Goal: Task Accomplishment & Management: Complete application form

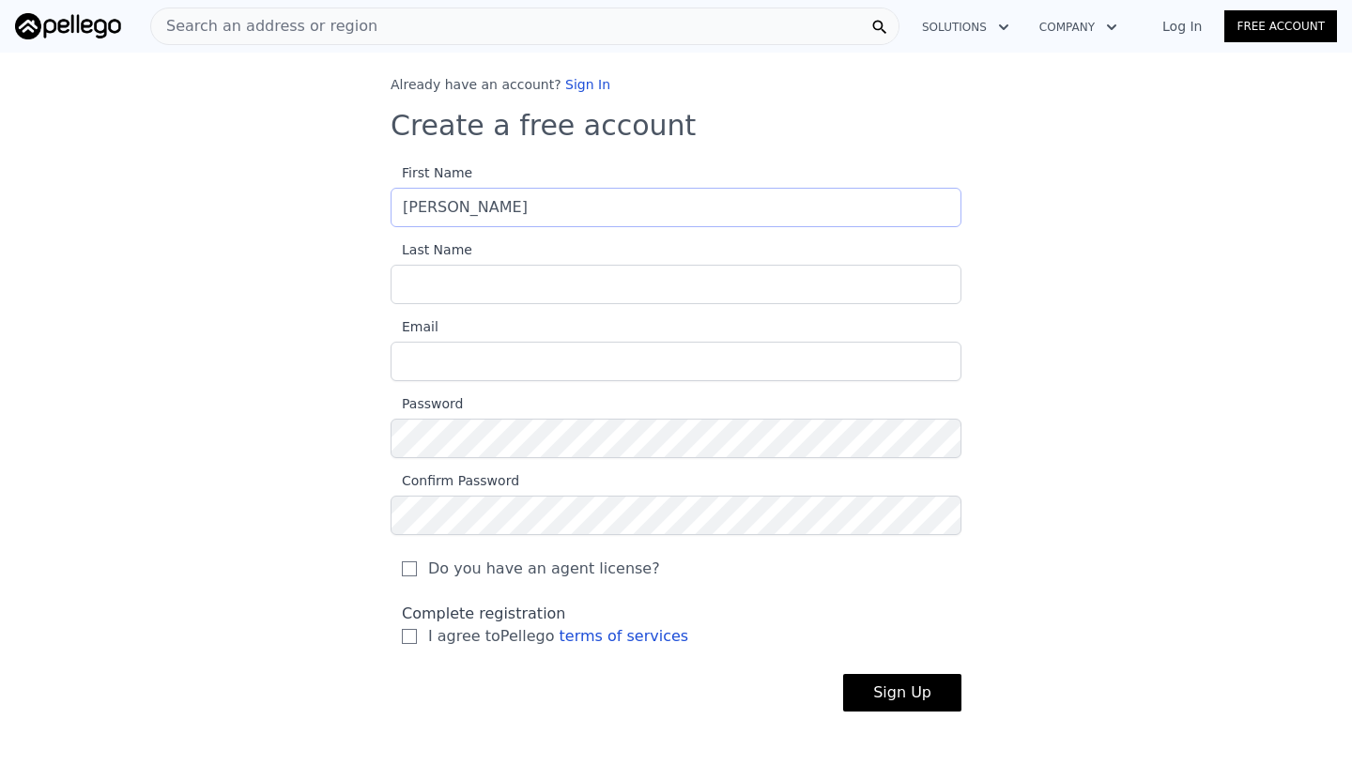
type input "[PERSON_NAME]"
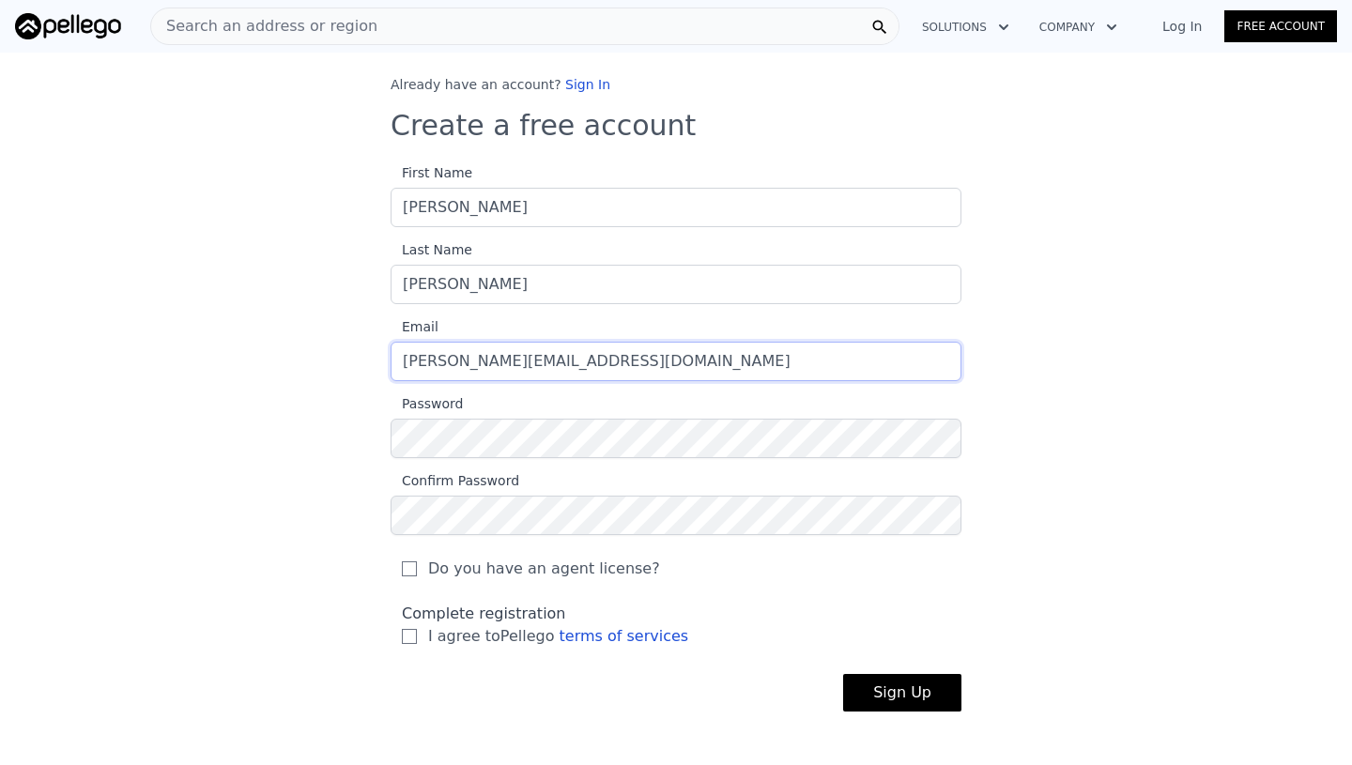
type input "[PERSON_NAME][EMAIL_ADDRESS][DOMAIN_NAME]"
click at [408, 636] on input "I agree to Pellego terms of services" at bounding box center [409, 636] width 15 height 15
checkbox input "true"
click at [408, 570] on input "Do you have an agent license?" at bounding box center [409, 568] width 15 height 15
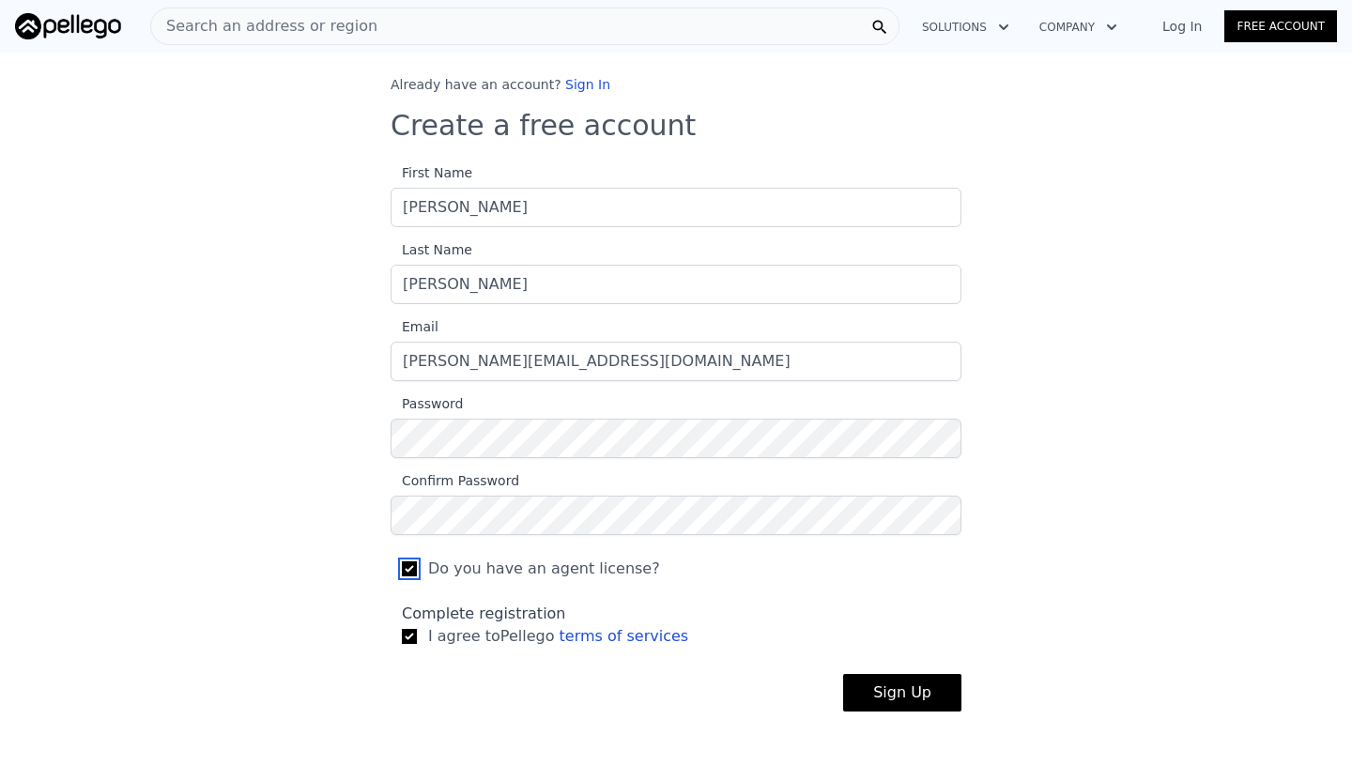
checkbox input "false"
click at [936, 697] on button "Sign Up" at bounding box center [902, 693] width 118 height 38
click at [1188, 28] on link "Log In" at bounding box center [1181, 26] width 84 height 19
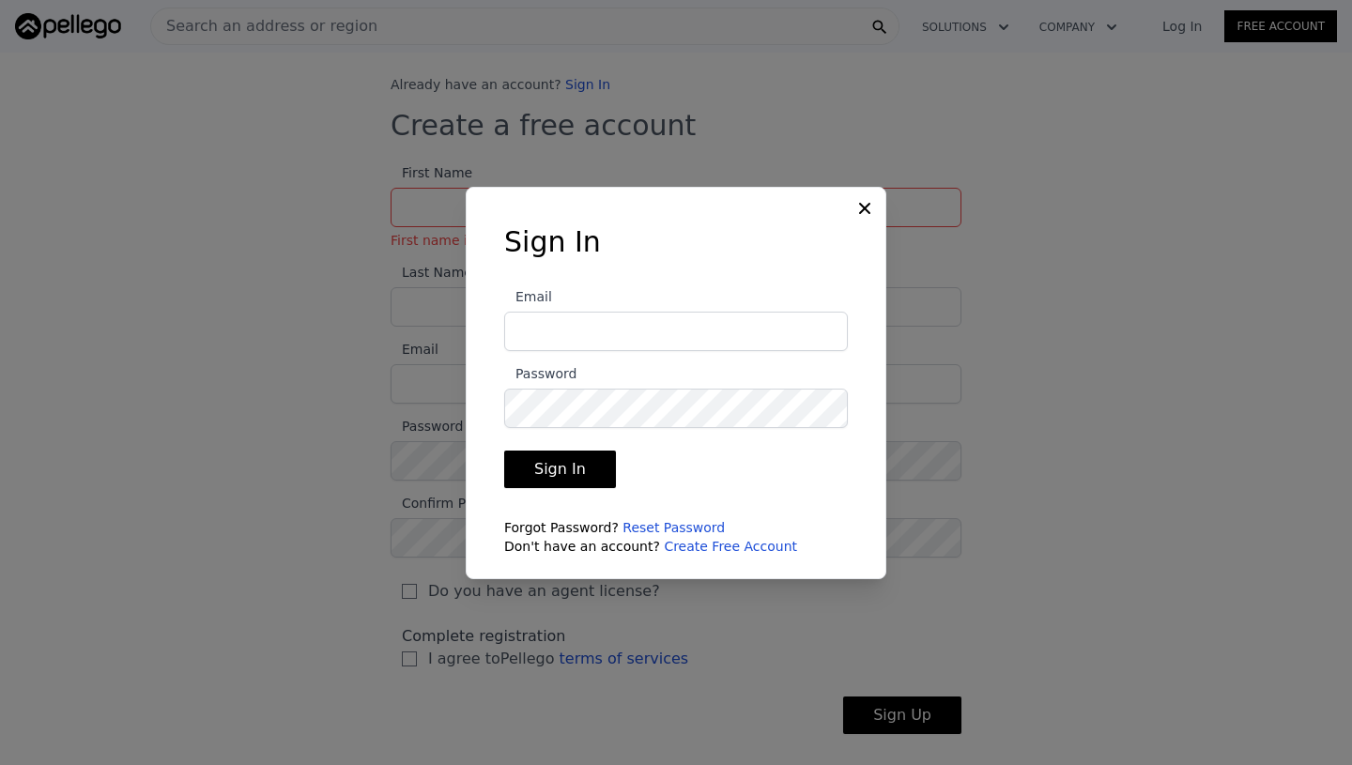
type input "[PERSON_NAME][EMAIL_ADDRESS][DOMAIN_NAME]"
click at [550, 474] on button "Sign In" at bounding box center [560, 470] width 112 height 38
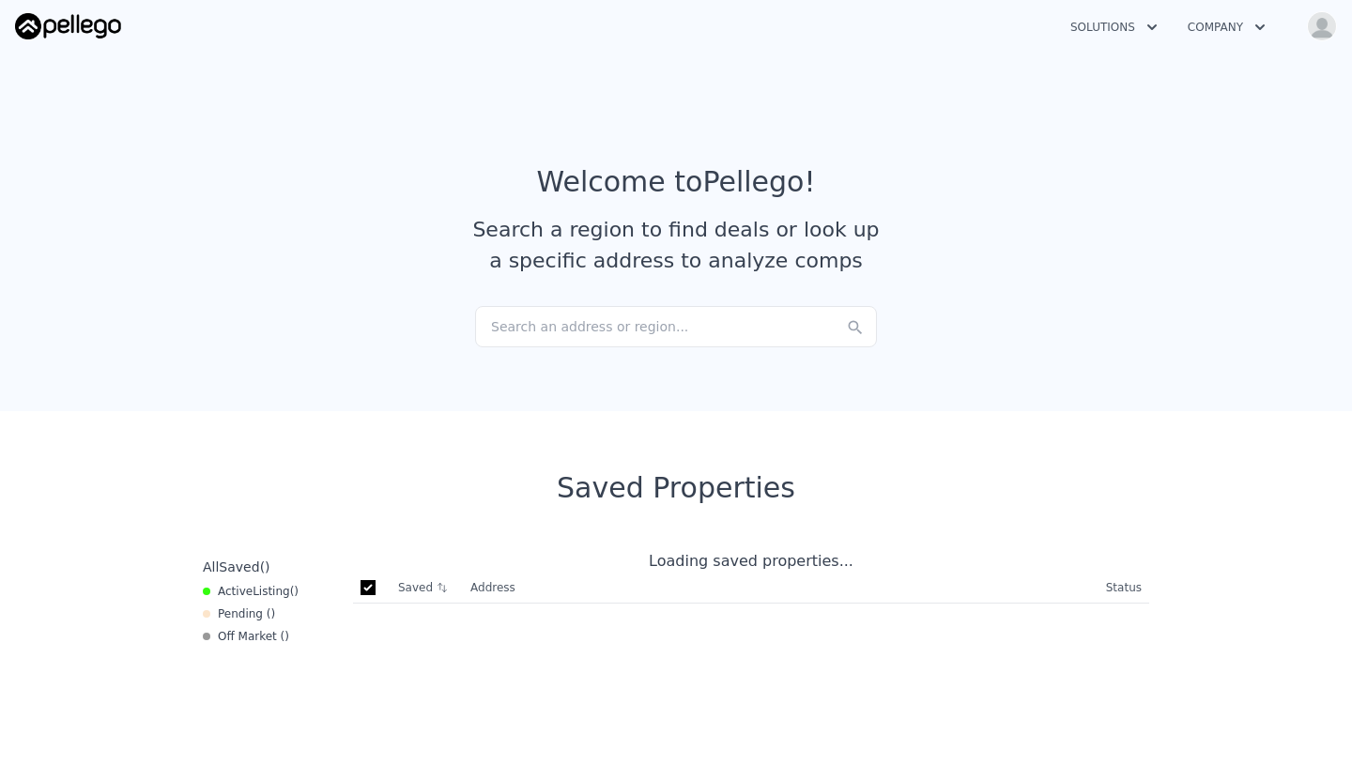
checkbox input "true"
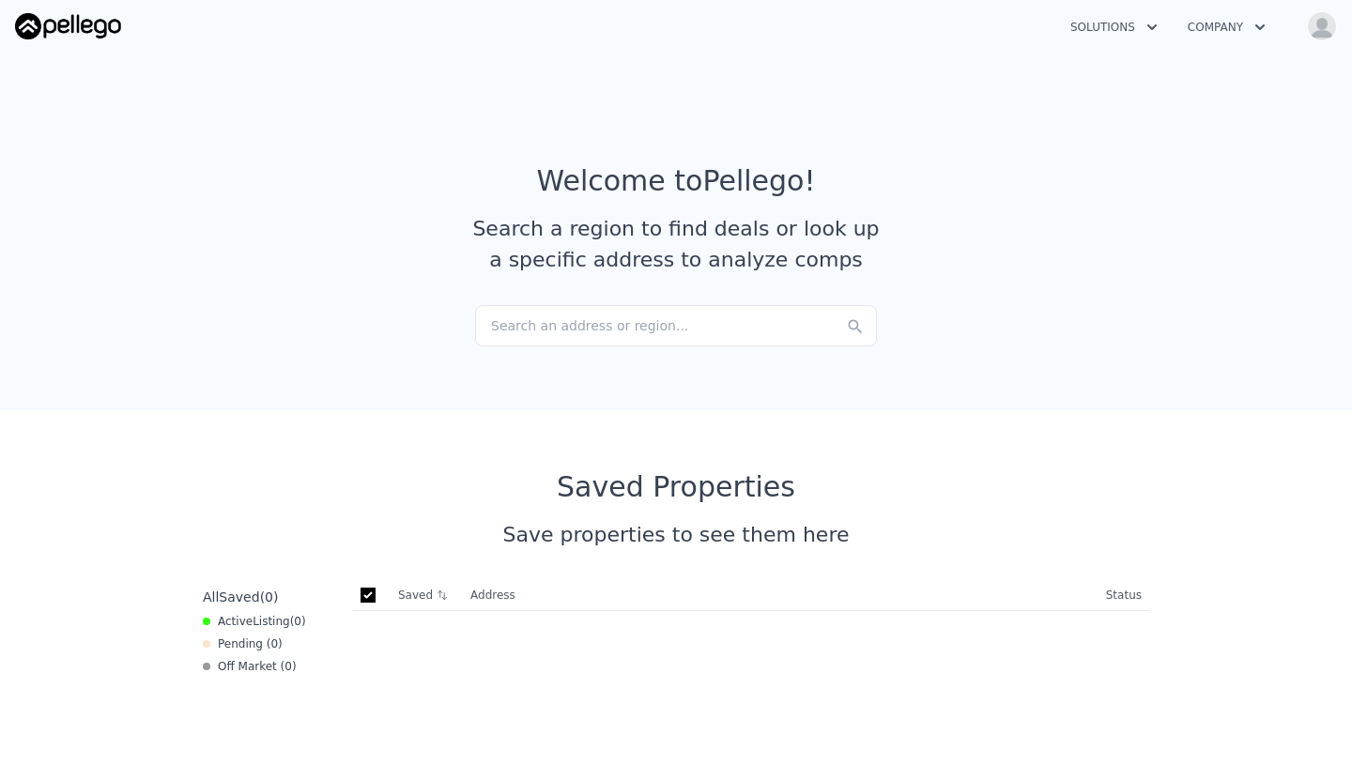
scroll to position [1, 0]
click at [684, 329] on div "Search an address or region..." at bounding box center [676, 325] width 402 height 41
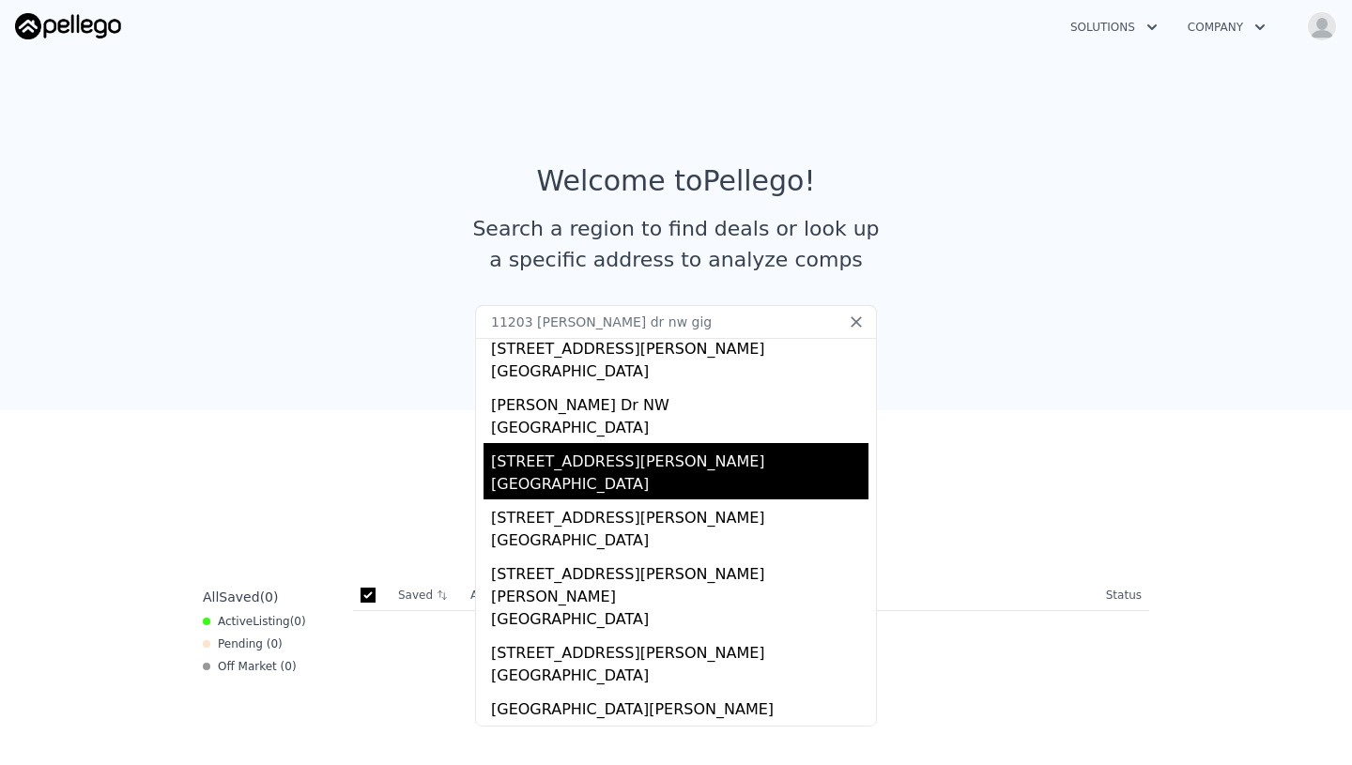
scroll to position [0, 0]
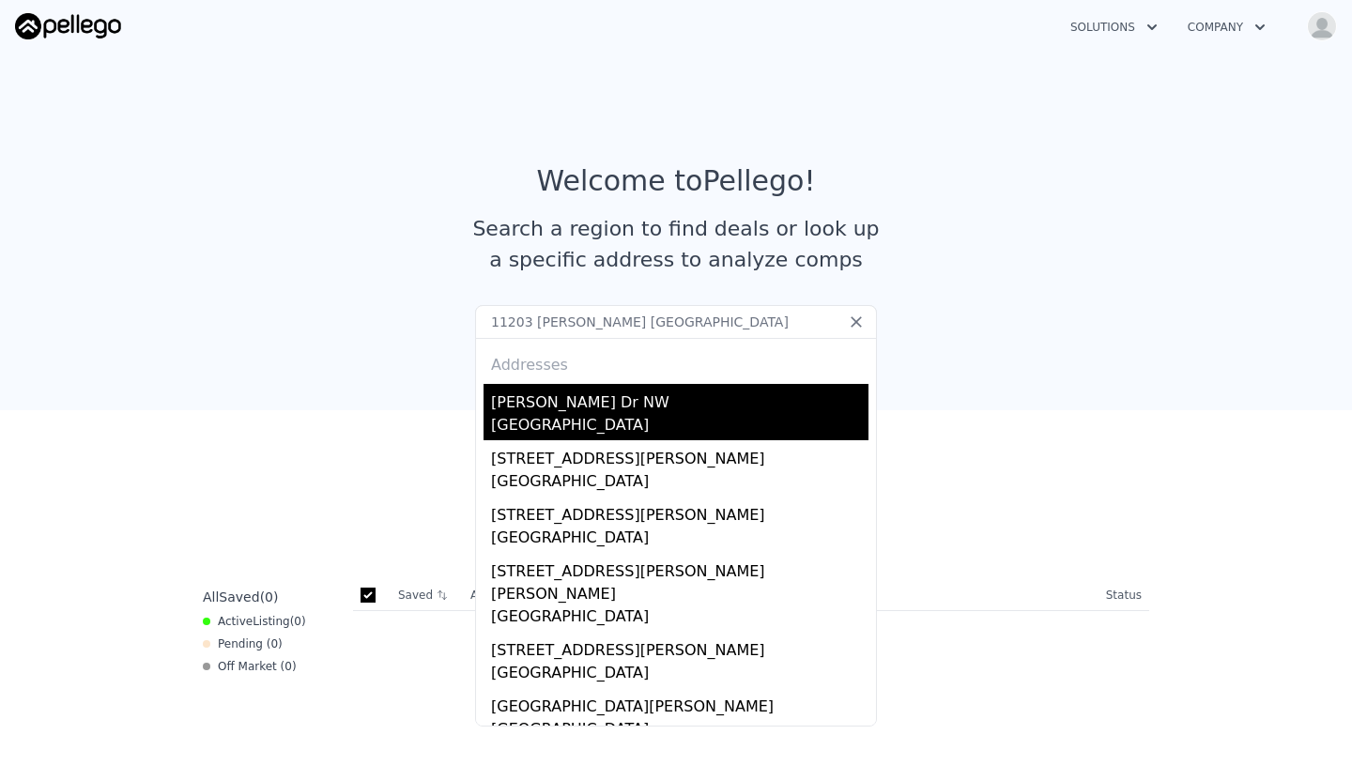
type input "11203 hallstrom dr nw gig harbor"
click at [626, 416] on div "Gig Harbor, WA 98332" at bounding box center [679, 427] width 377 height 26
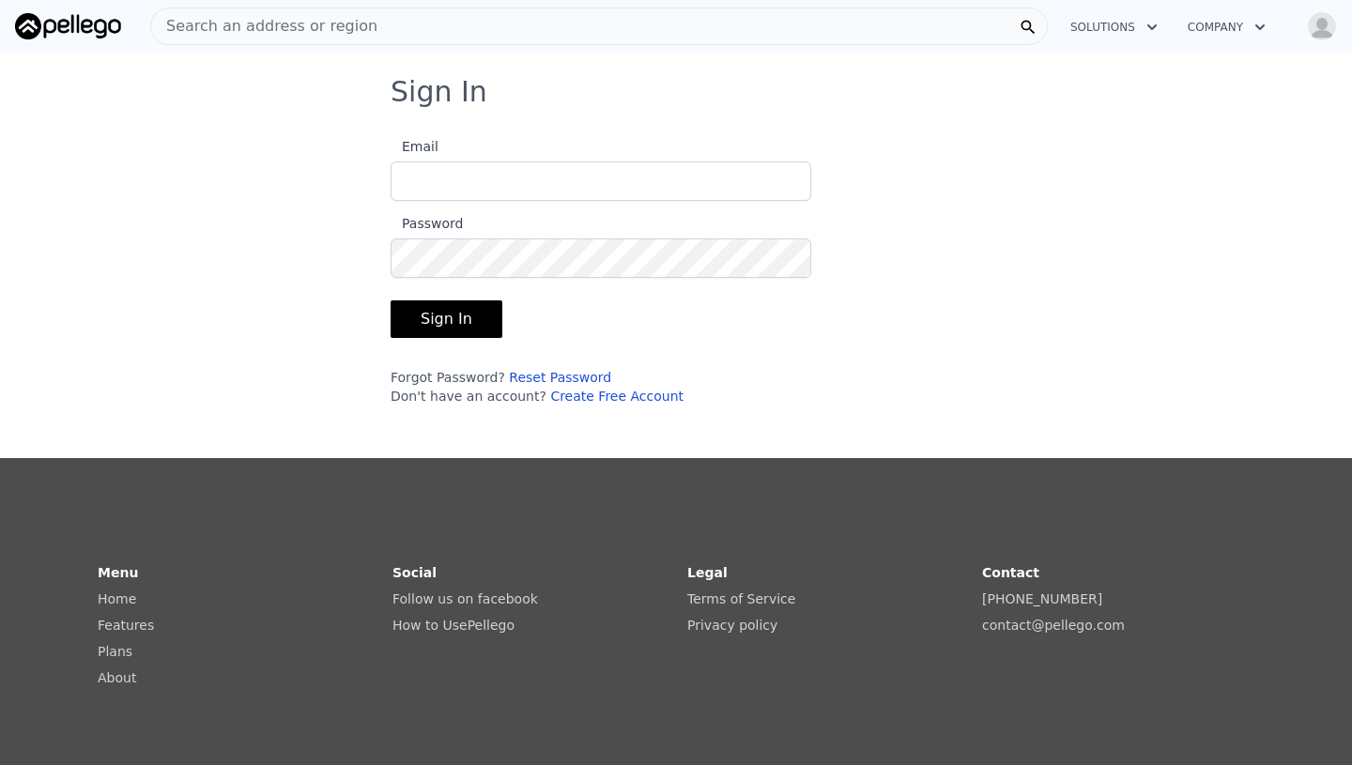
type input "[PERSON_NAME][EMAIL_ADDRESS][DOMAIN_NAME]"
click at [466, 319] on button "Sign In" at bounding box center [446, 319] width 112 height 38
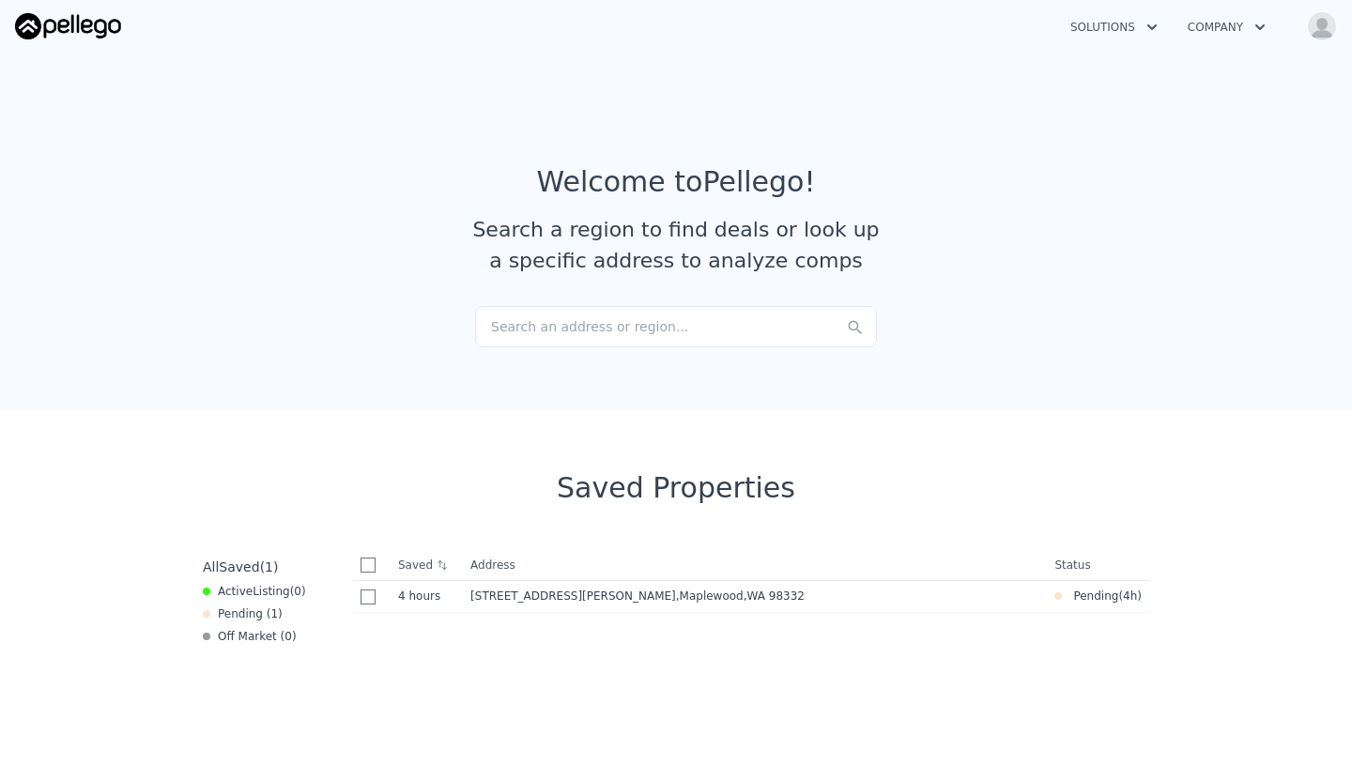
click at [1147, 24] on icon "button" at bounding box center [1151, 27] width 9 height 6
click at [937, 313] on section "Welcome to Pellego ! Search a region to find deals or look up a specific addres…" at bounding box center [676, 228] width 1352 height 366
click at [1238, 16] on button "Company" at bounding box center [1226, 27] width 108 height 34
click at [1099, 86] on section "Welcome to Pellego ! Search a region to find deals or look up a specific addres…" at bounding box center [676, 228] width 1352 height 366
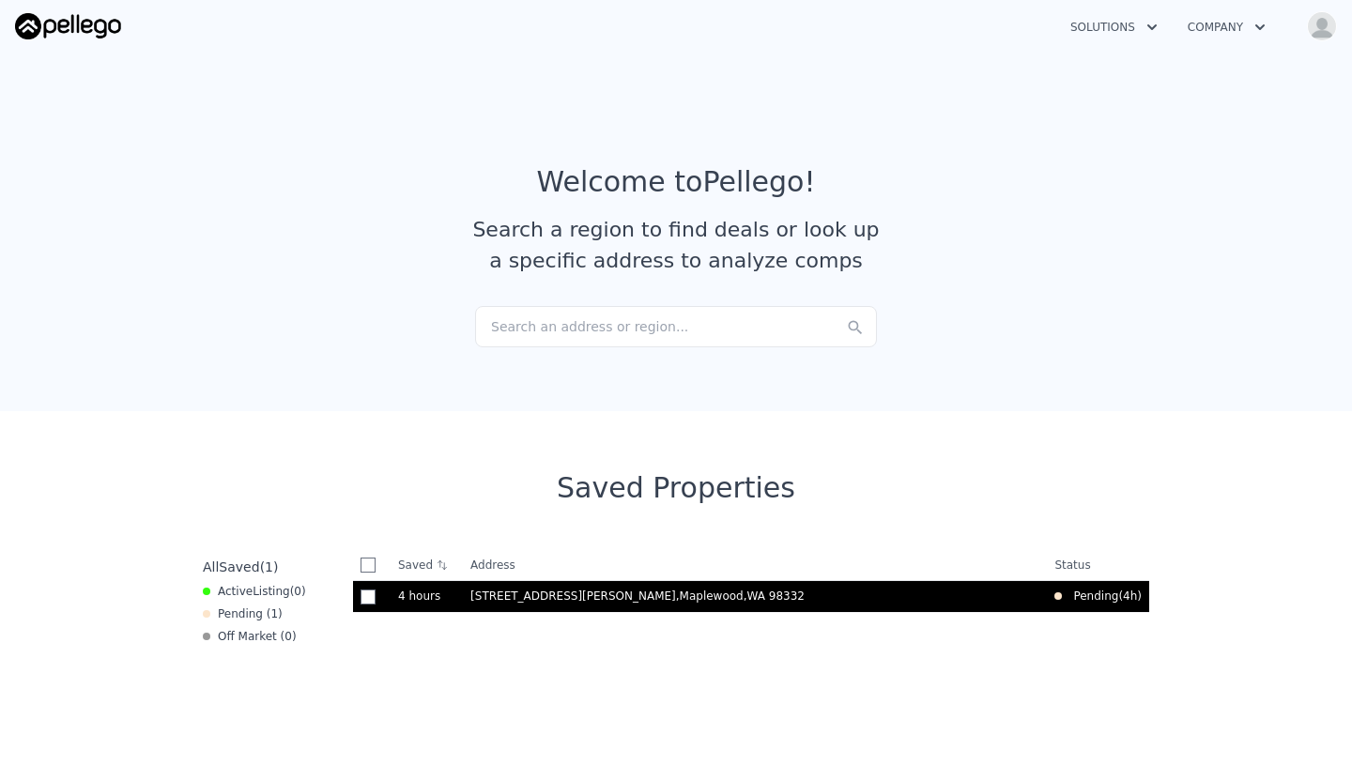
click at [657, 604] on td "11203 Hallstrom Dr NW , Maplewood , WA 98332" at bounding box center [755, 597] width 584 height 32
